Goal: Communication & Community: Answer question/provide support

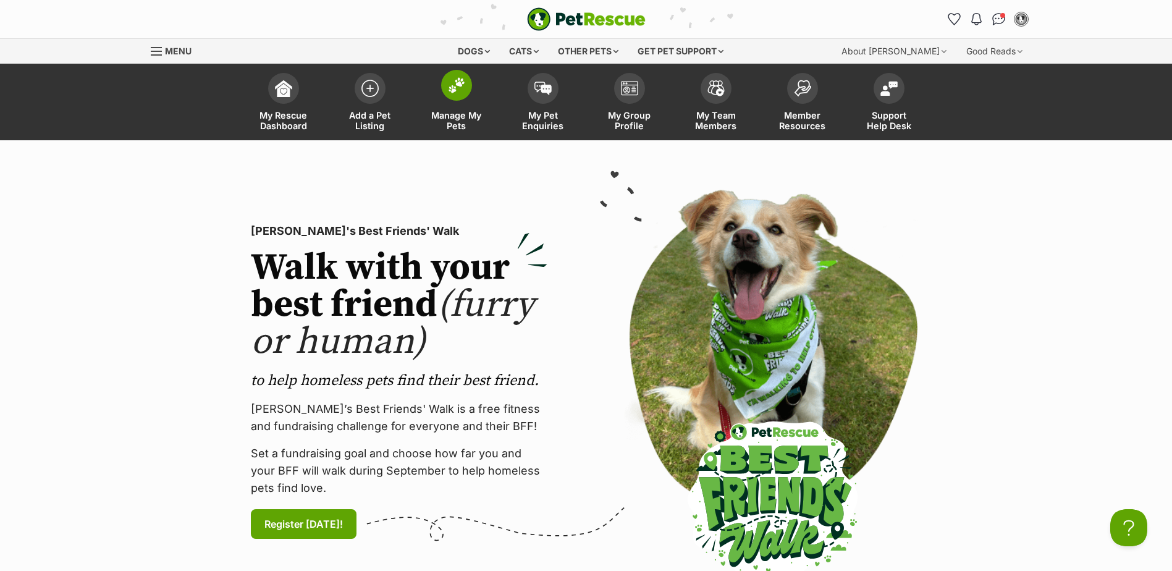
click at [454, 90] on img at bounding box center [456, 85] width 17 height 16
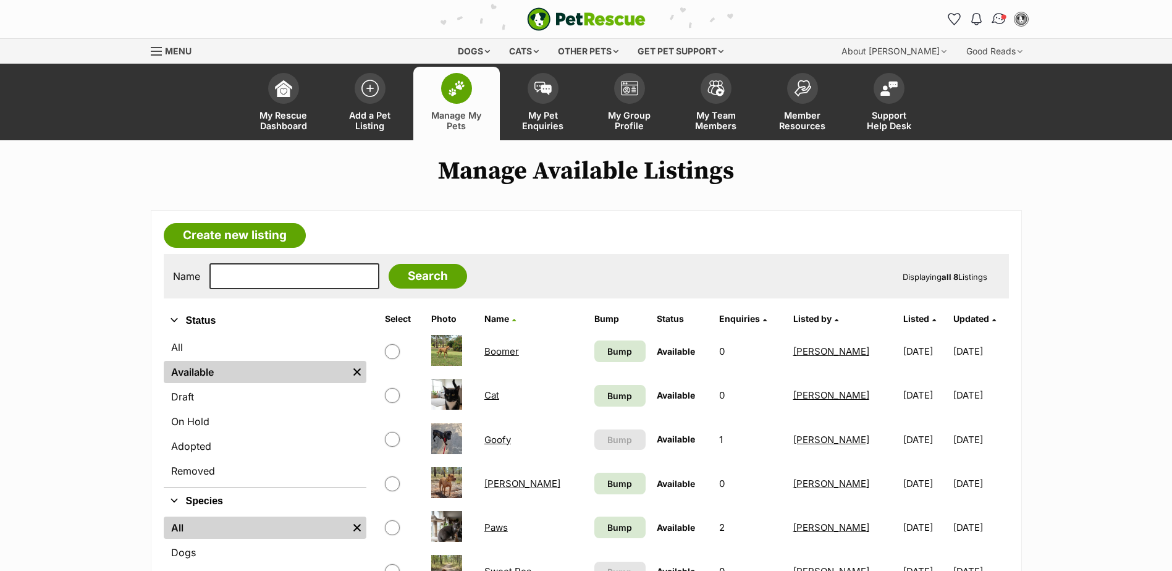
click at [1000, 17] on img "Conversations" at bounding box center [999, 19] width 17 height 16
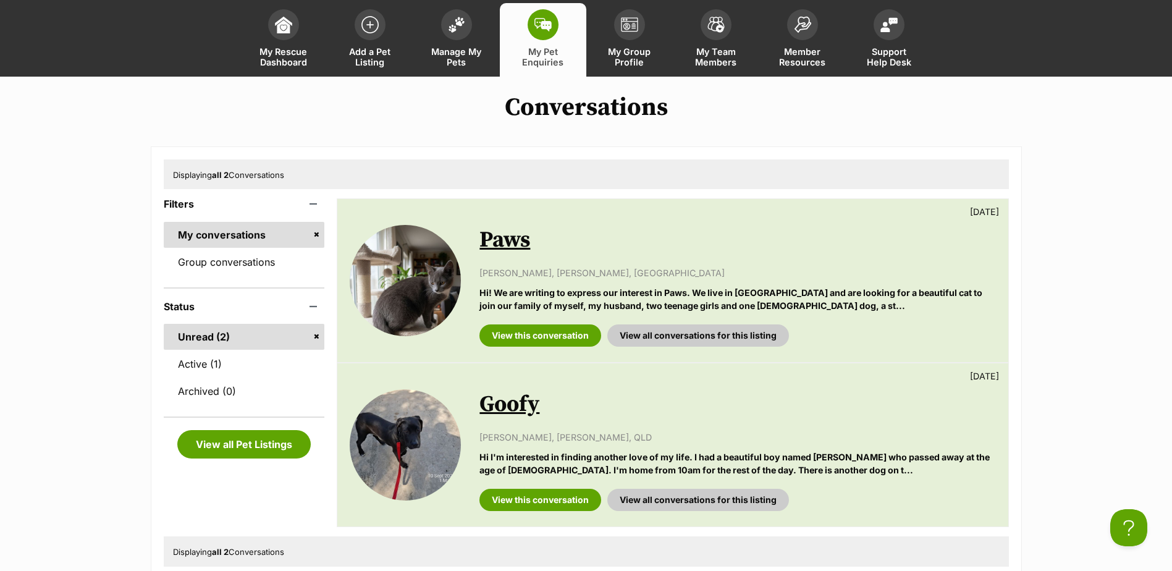
scroll to position [124, 0]
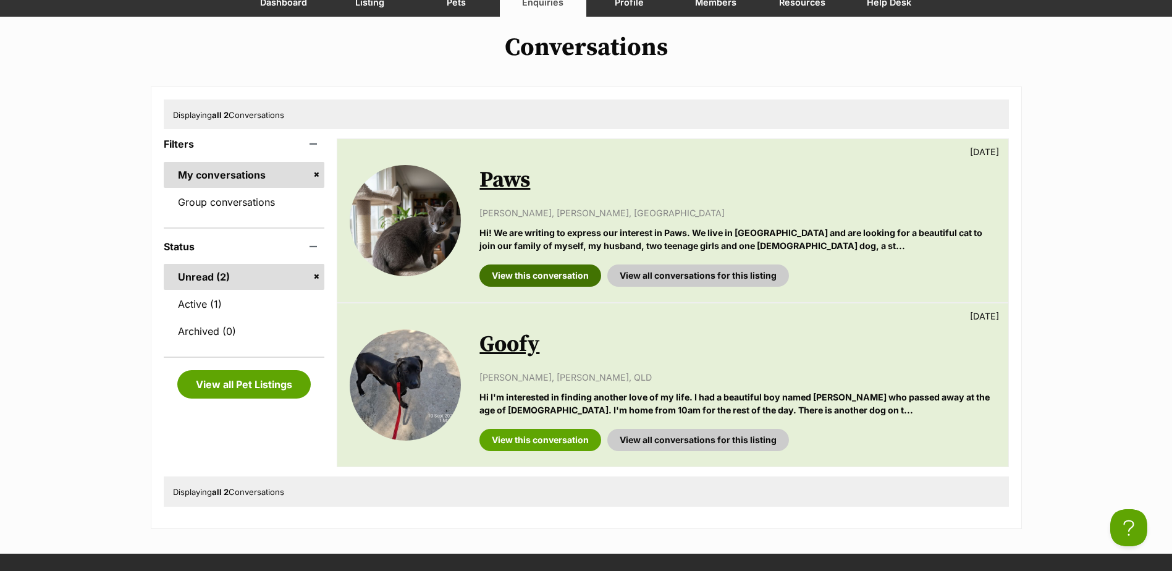
click at [545, 277] on link "View this conversation" at bounding box center [541, 275] width 122 height 22
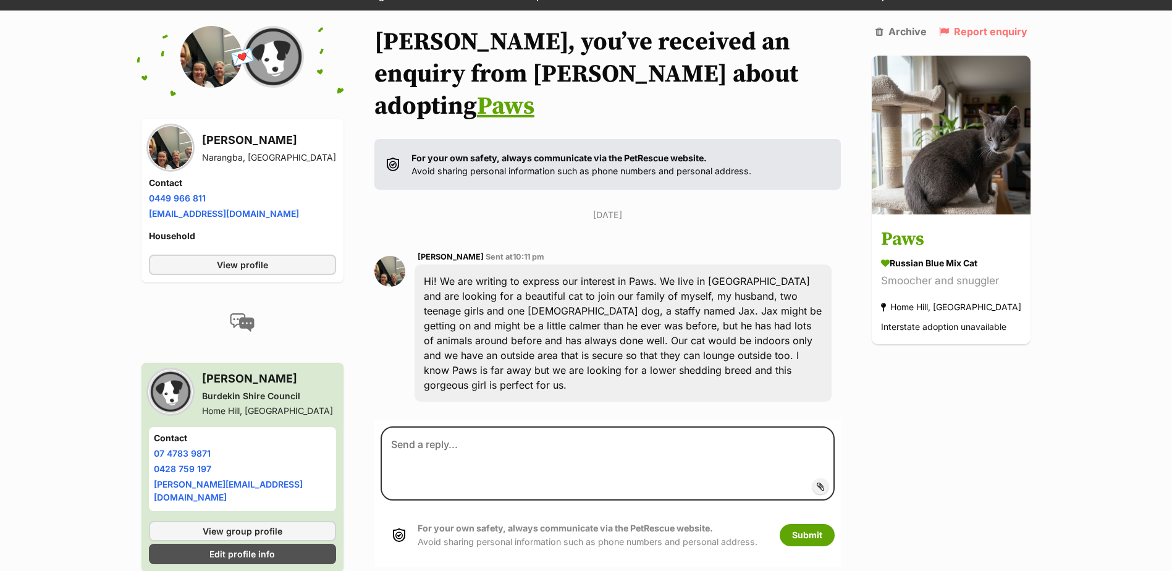
scroll to position [130, 0]
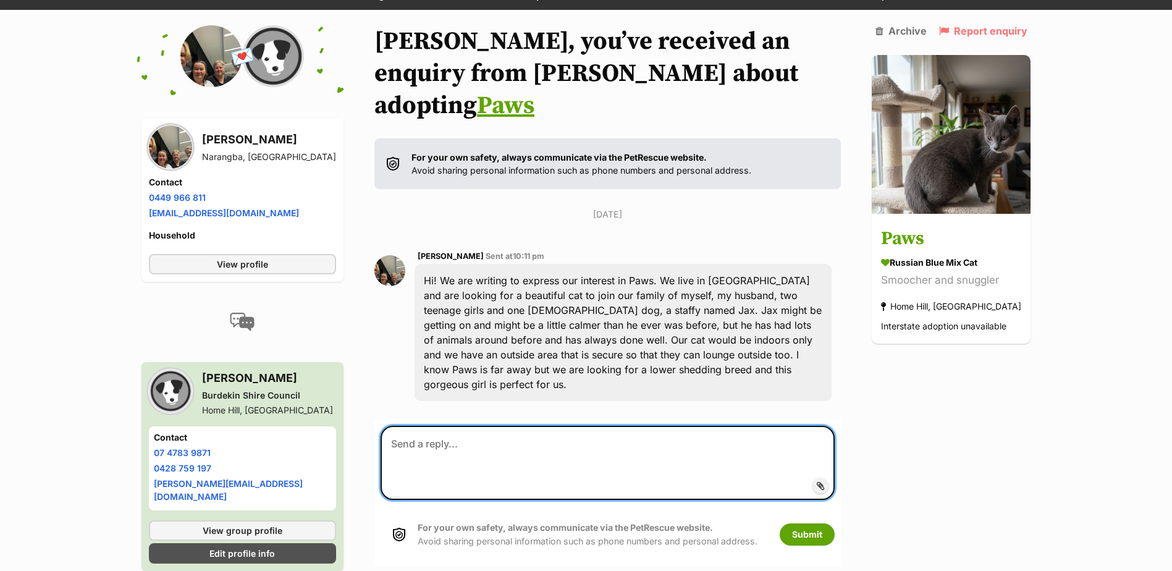
click at [468, 426] on textarea at bounding box center [608, 463] width 455 height 74
click at [525, 426] on textarea "Hi Melissa, She sounds like the perfect fit to your family. We can't arrange tr…" at bounding box center [608, 463] width 455 height 74
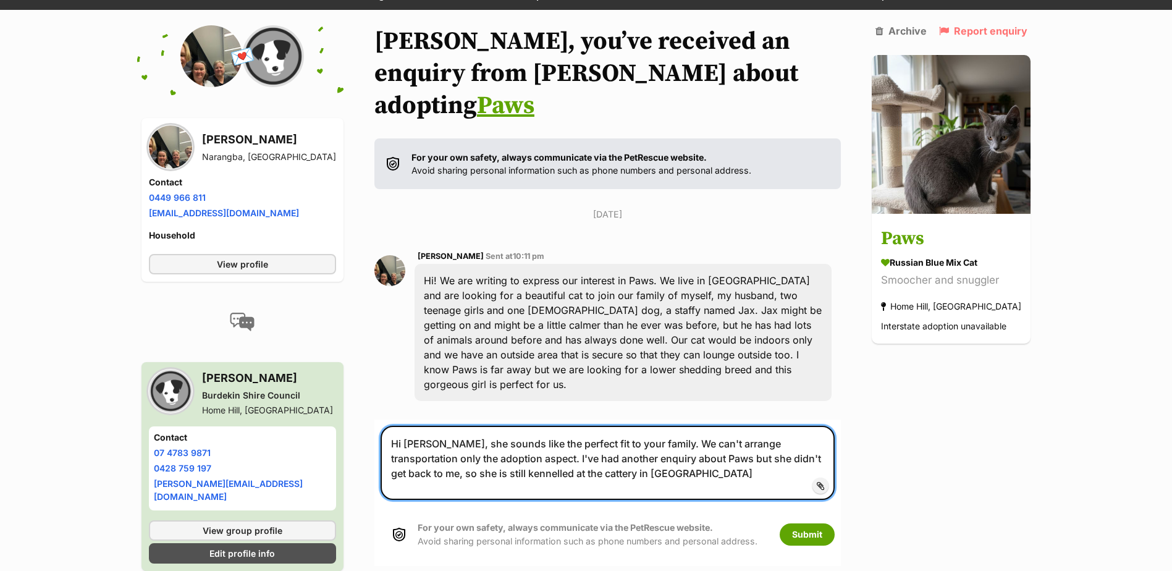
click at [645, 426] on textarea "Hi Melissa, she sounds like the perfect fit to your family. We can't arrange tr…" at bounding box center [608, 463] width 455 height 74
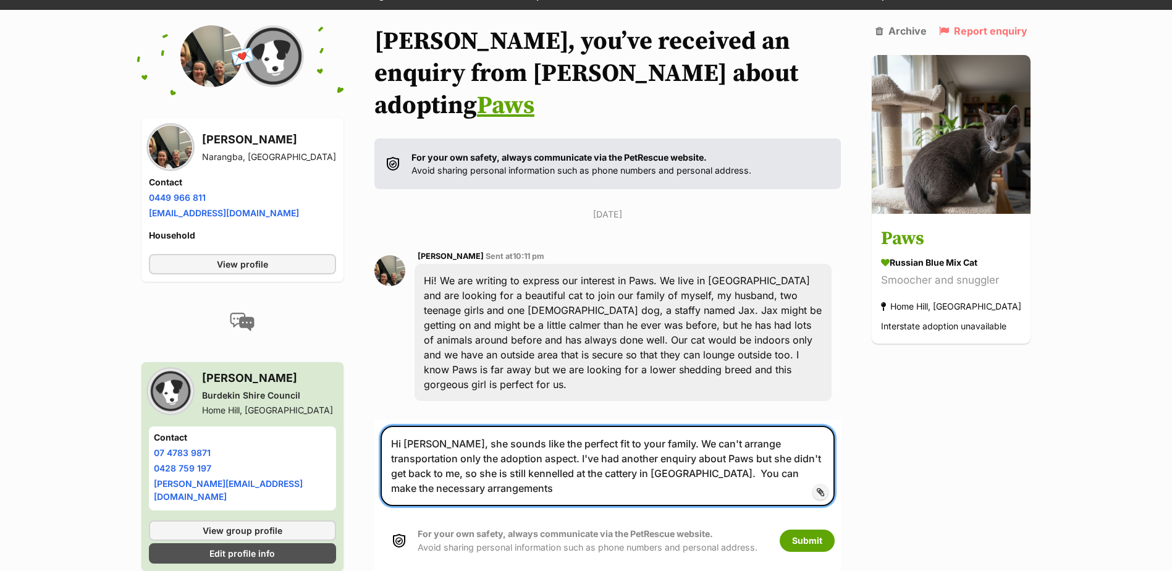
click at [523, 442] on textarea "Hi Melissa, she sounds like the perfect fit to your family. We can't arrange tr…" at bounding box center [608, 466] width 455 height 80
click at [713, 436] on textarea "Hi Melissa, she sounds like the perfect fit to your family. We can't arrange tr…" at bounding box center [608, 466] width 455 height 80
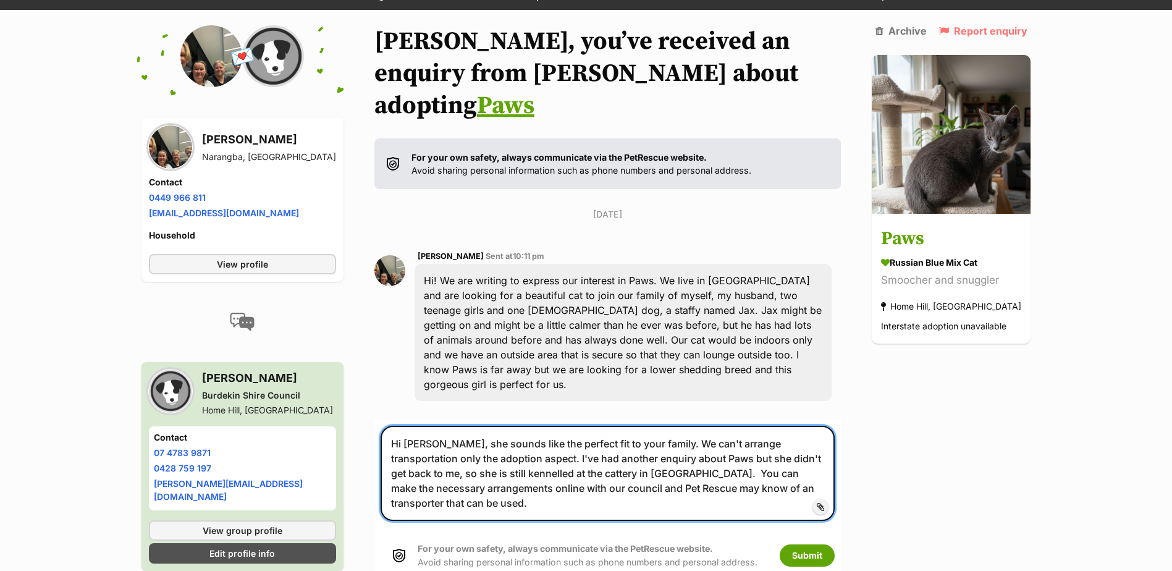
click at [722, 439] on textarea "Hi Melissa, she sounds like the perfect fit to your family. We can't arrange tr…" at bounding box center [608, 473] width 455 height 95
click at [515, 461] on textarea "Hi Melissa, she sounds like the perfect fit to your family. We can't arrange tr…" at bounding box center [608, 473] width 455 height 95
click at [411, 427] on textarea "Hi Melissa, she sounds like the perfect fit to your family. We can't arrange tr…" at bounding box center [608, 473] width 455 height 95
drag, startPoint x: 507, startPoint y: 426, endPoint x: 608, endPoint y: 425, distance: 101.4
click at [643, 457] on textarea "Hi Melissa, she sounds like the perfect fit to your family. We can't arrange tr…" at bounding box center [608, 473] width 455 height 95
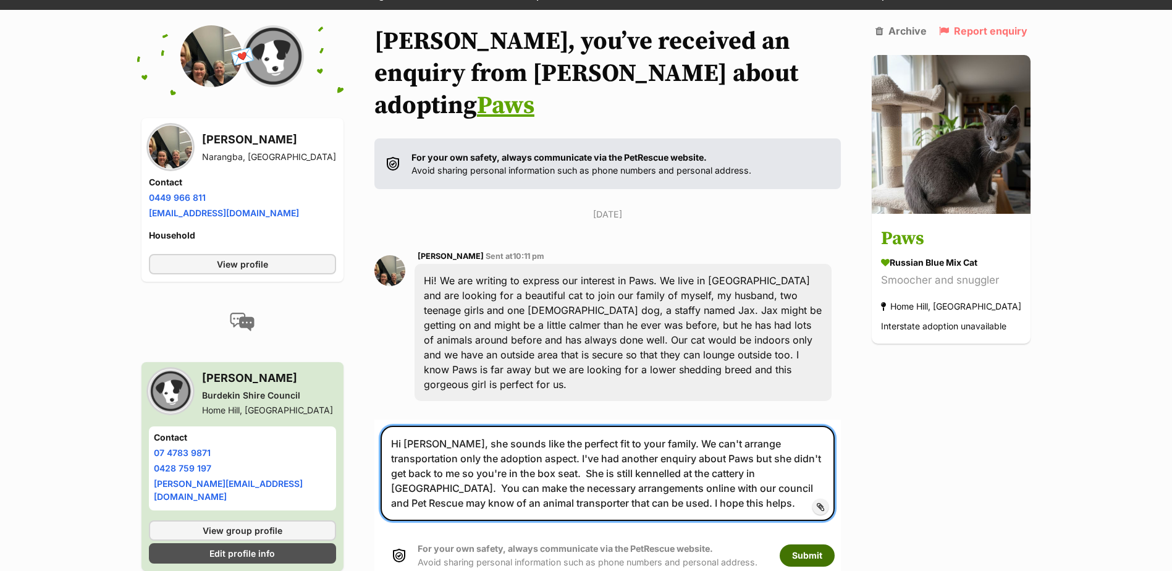
type textarea "Hi Melissa, she sounds like the perfect fit to your family. We can't arrange tr…"
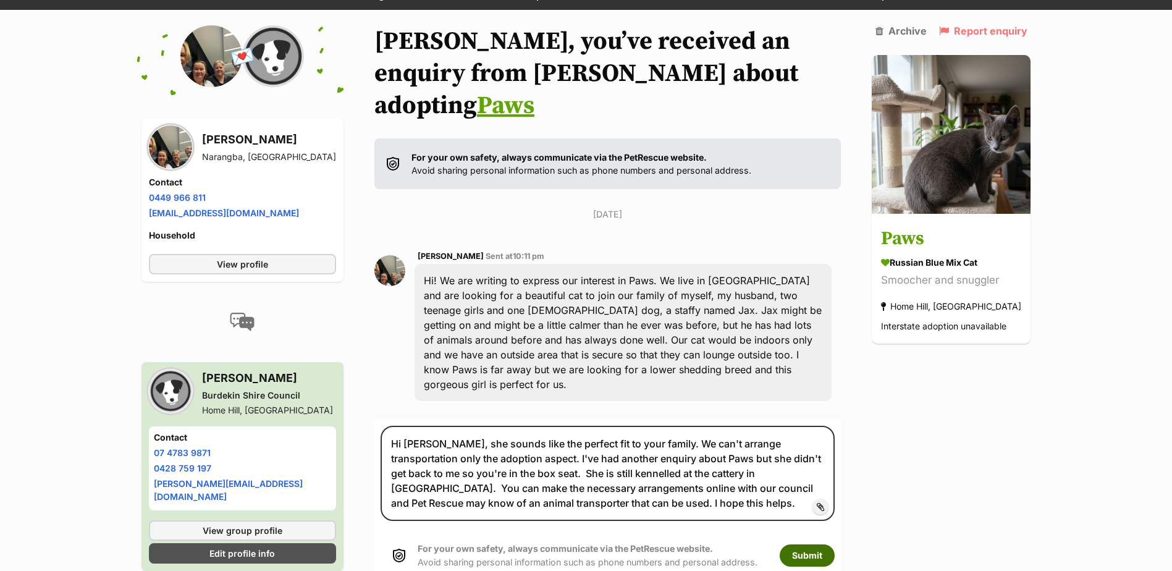
click at [814, 544] on button "Submit" at bounding box center [807, 555] width 55 height 22
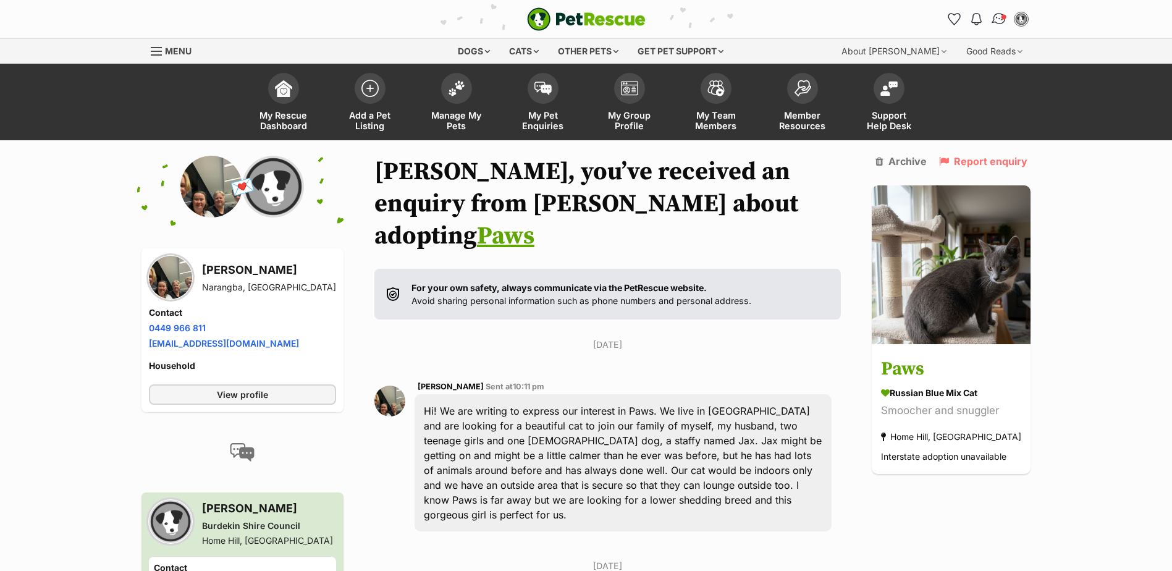
click at [998, 19] on img "Conversations" at bounding box center [999, 19] width 17 height 16
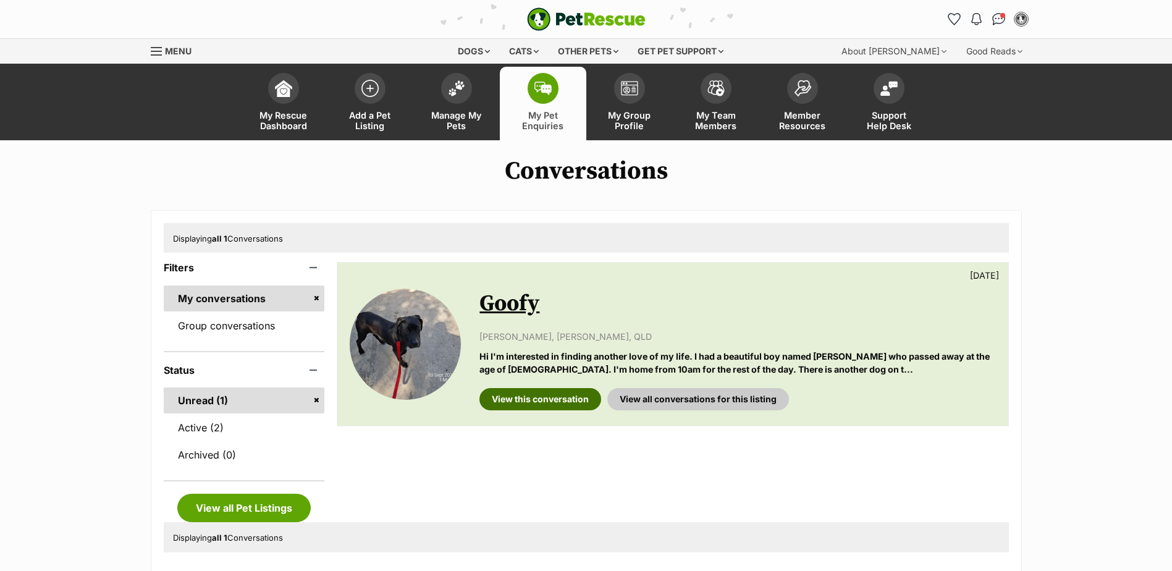
click at [552, 400] on link "View this conversation" at bounding box center [541, 399] width 122 height 22
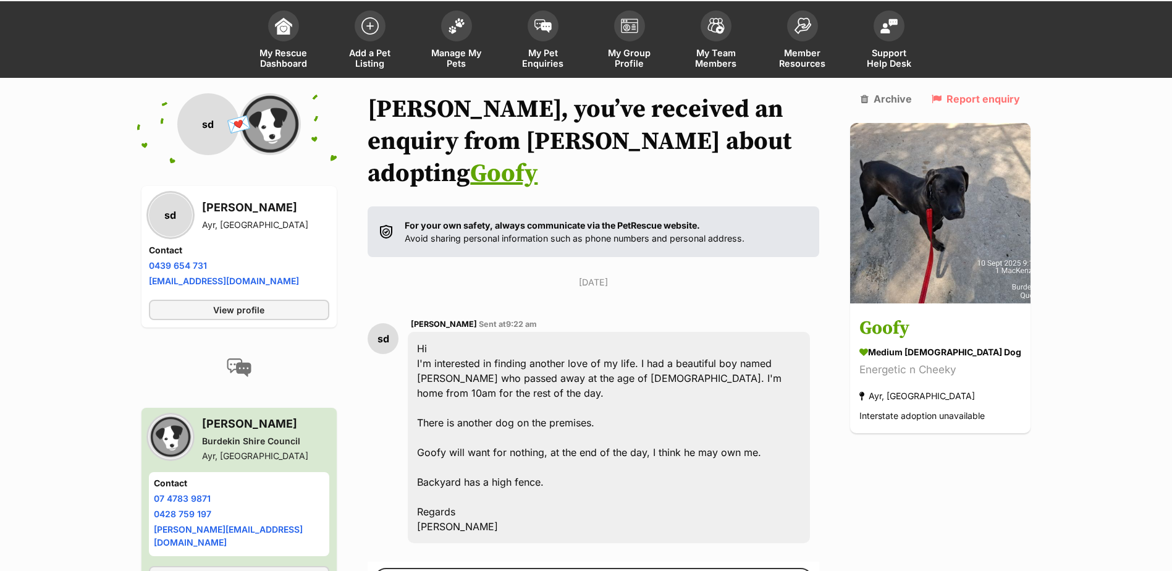
scroll to position [167, 0]
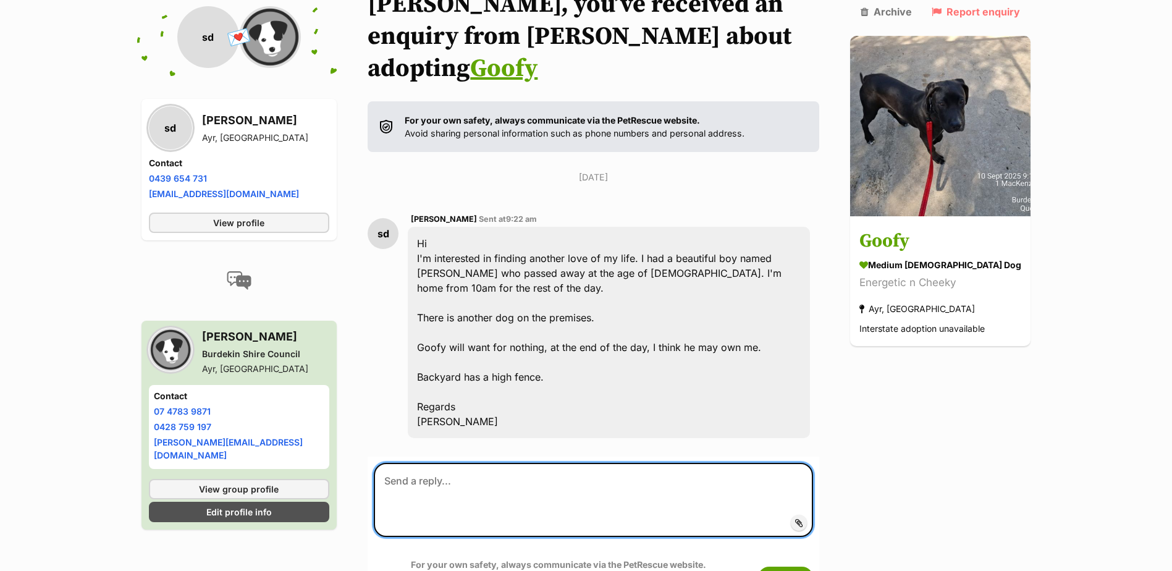
click at [424, 463] on textarea at bounding box center [593, 500] width 439 height 74
click at [553, 463] on textarea "Hi [PERSON_NAME], Goofy is still with us" at bounding box center [593, 500] width 439 height 74
click at [661, 463] on textarea "Hi [PERSON_NAME], Goofy is still with us at our [GEOGRAPHIC_DATA] facility. Pop…" at bounding box center [593, 500] width 439 height 74
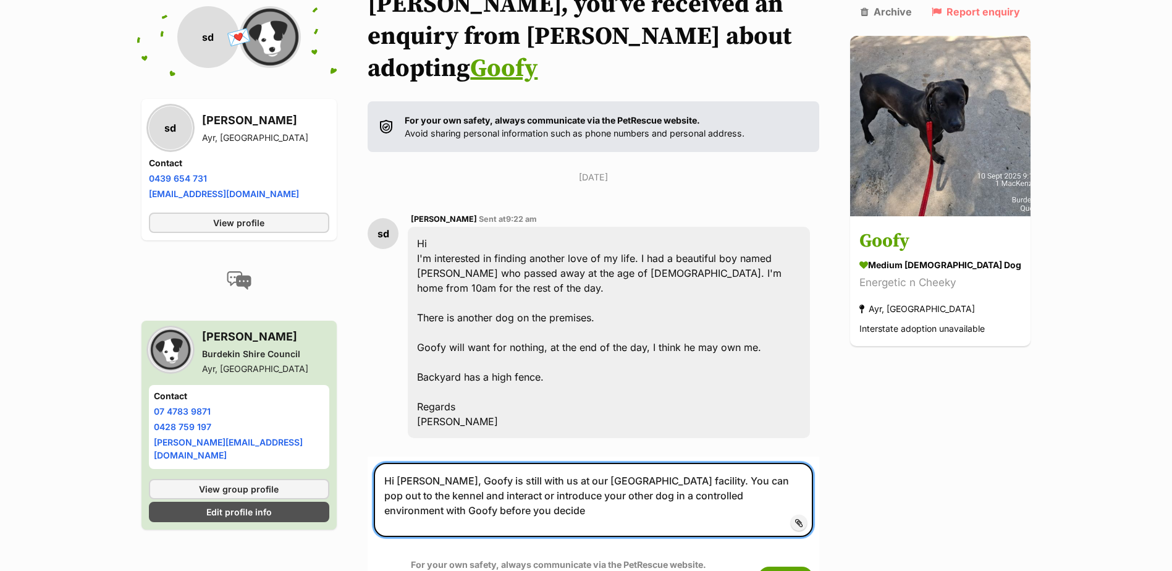
click at [425, 463] on textarea "Hi Suzette, Goofy is still with us at our kennelling facility. You can pop out …" at bounding box center [593, 500] width 439 height 74
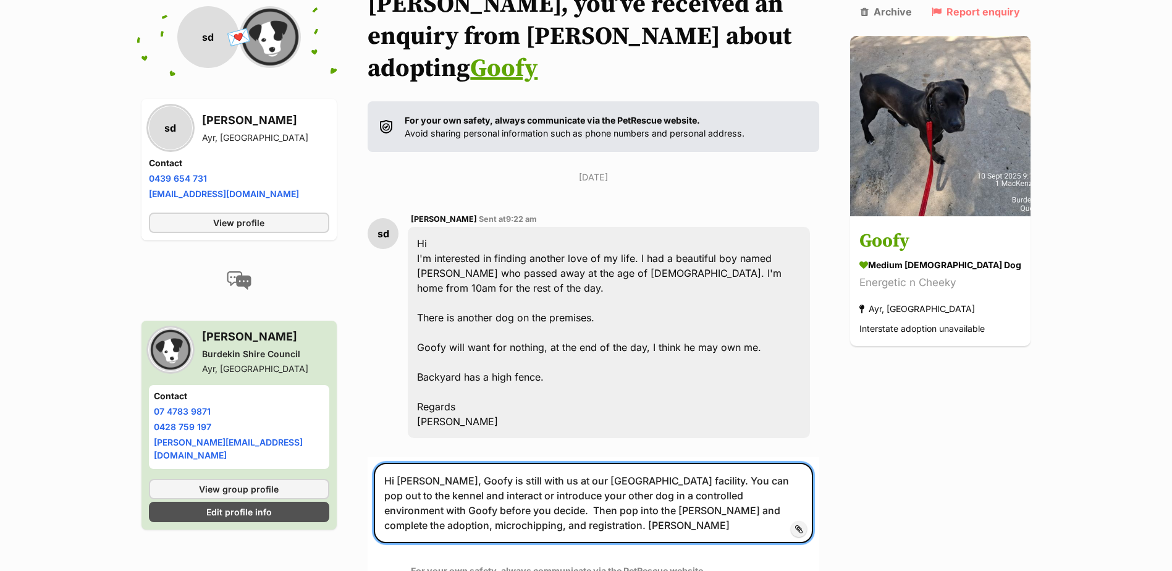
type textarea "Hi [PERSON_NAME], Goofy is still with us at our [GEOGRAPHIC_DATA] facility. You…"
